Goal: Information Seeking & Learning: Learn about a topic

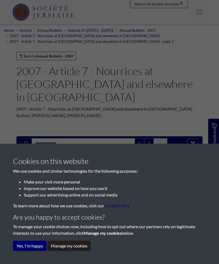
click at [34, 245] on button "Yes, I'm happy" at bounding box center [30, 245] width 34 height 10
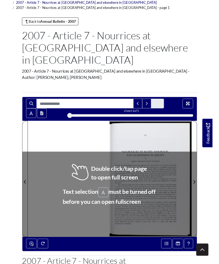
scroll to position [33, 0]
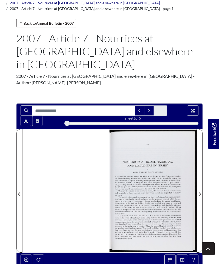
click at [173, 177] on div at bounding box center [153, 190] width 87 height 123
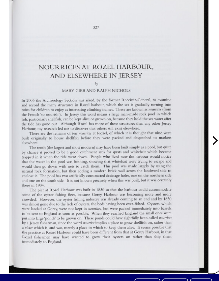
click at [197, 190] on span "Next Page" at bounding box center [199, 193] width 5 height 6
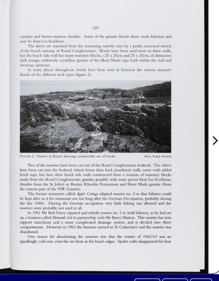
click at [197, 190] on span "Next Page" at bounding box center [199, 193] width 5 height 6
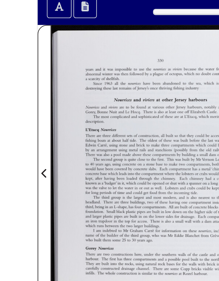
click at [21, 191] on icon "Previous Page" at bounding box center [19, 193] width 3 height 4
